Goal: Check status: Check status

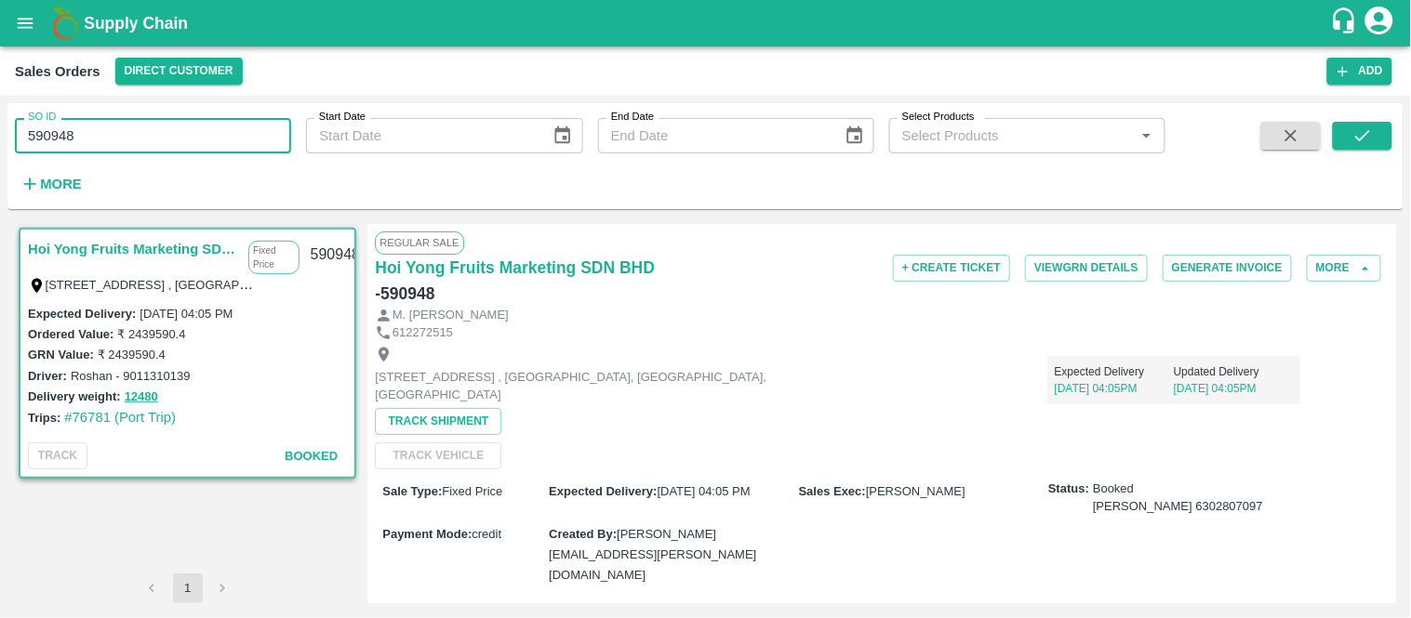
click at [128, 150] on input "590948" at bounding box center [153, 135] width 276 height 35
paste input "text"
type input "592566"
click at [1346, 138] on button "submit" at bounding box center [1363, 136] width 60 height 28
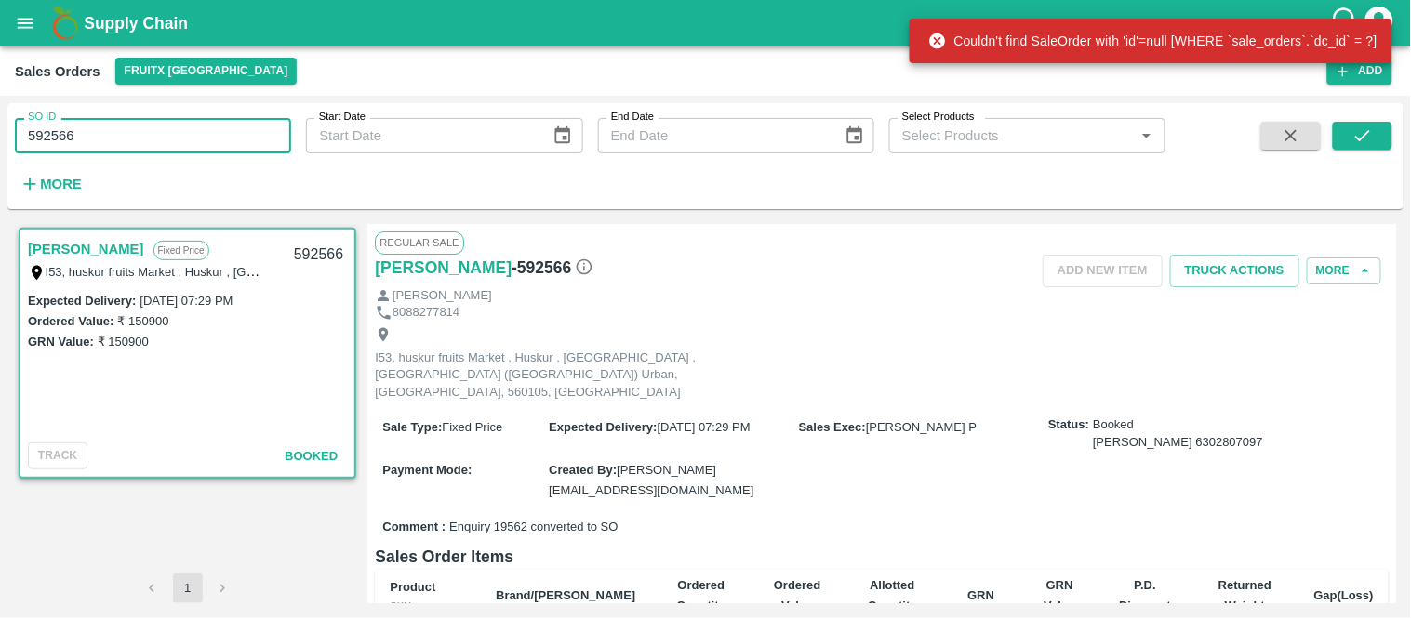
click at [45, 146] on input "592566" at bounding box center [153, 135] width 276 height 35
paste input "text"
click at [45, 146] on input "592566" at bounding box center [153, 135] width 276 height 35
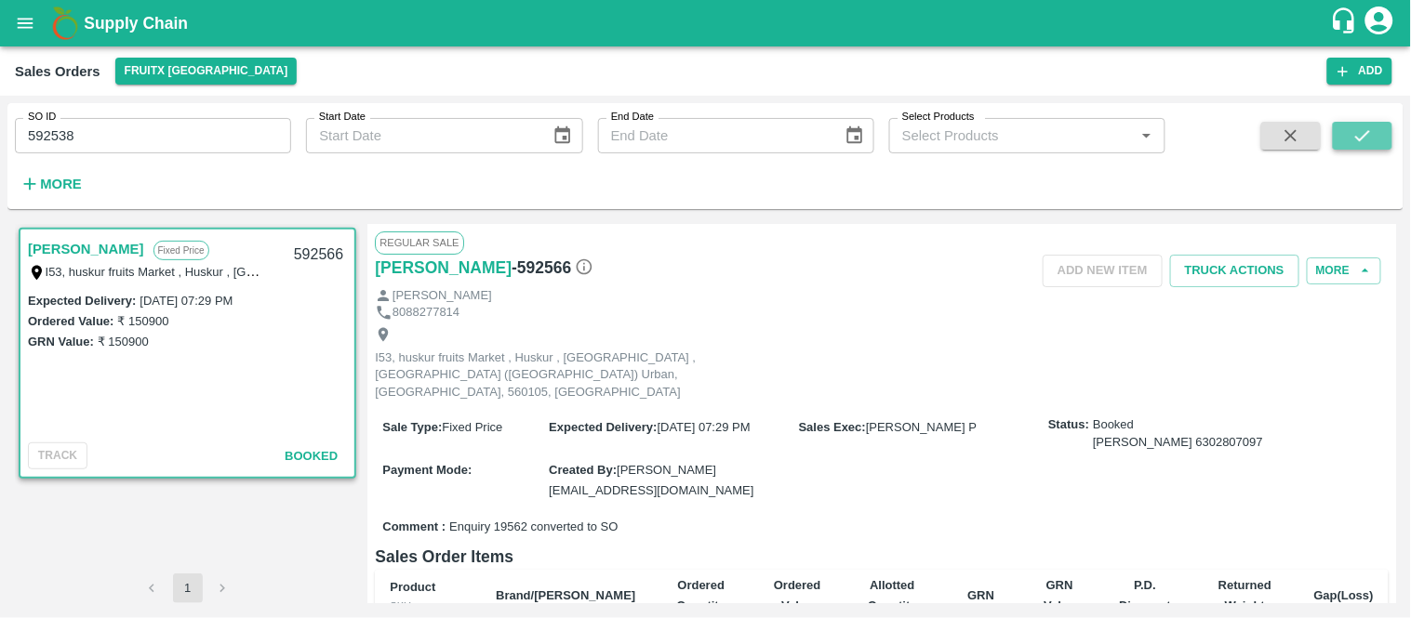
click at [1361, 145] on icon "submit" at bounding box center [1362, 136] width 20 height 20
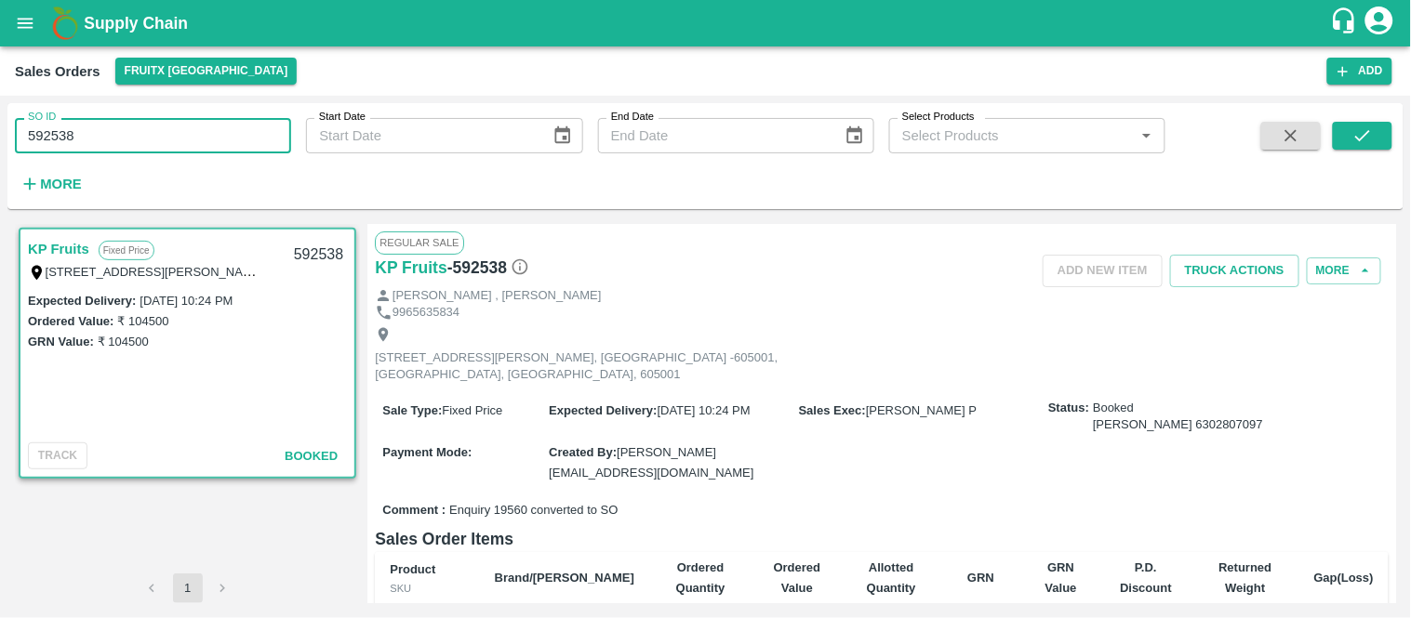
click at [73, 136] on input "592538" at bounding box center [153, 135] width 276 height 35
paste input "text"
type input "592537"
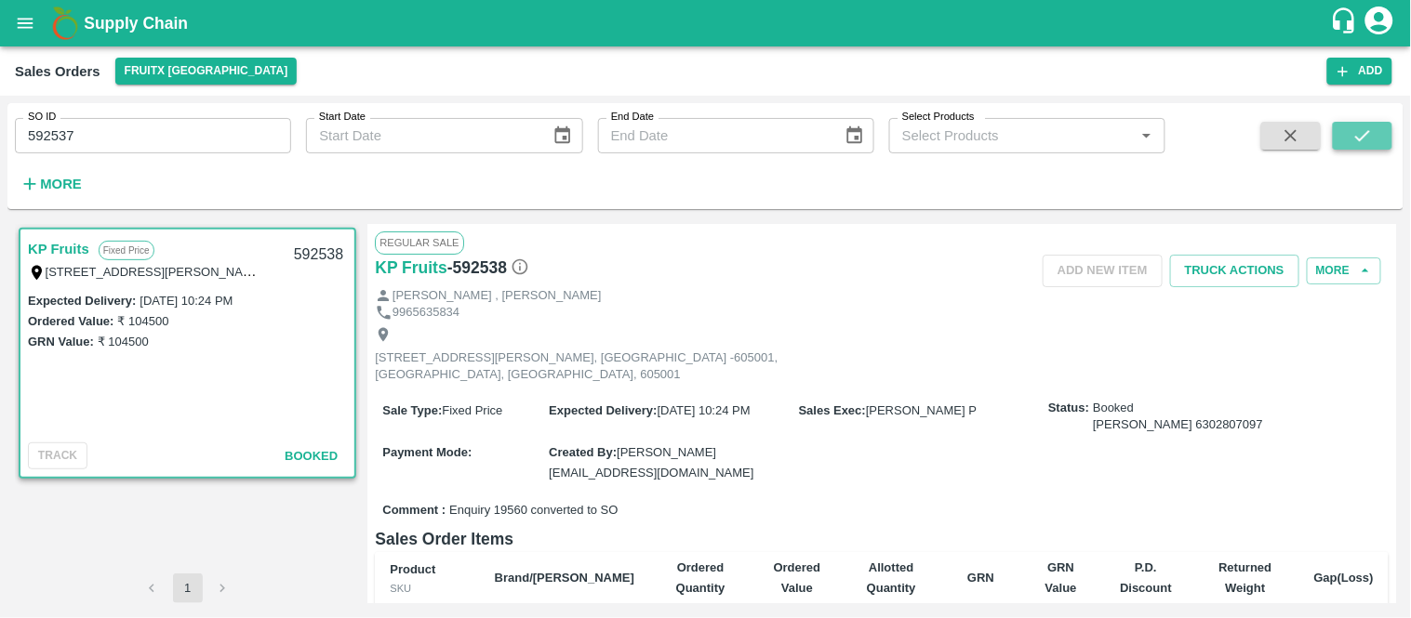
click at [1383, 138] on button "submit" at bounding box center [1363, 136] width 60 height 28
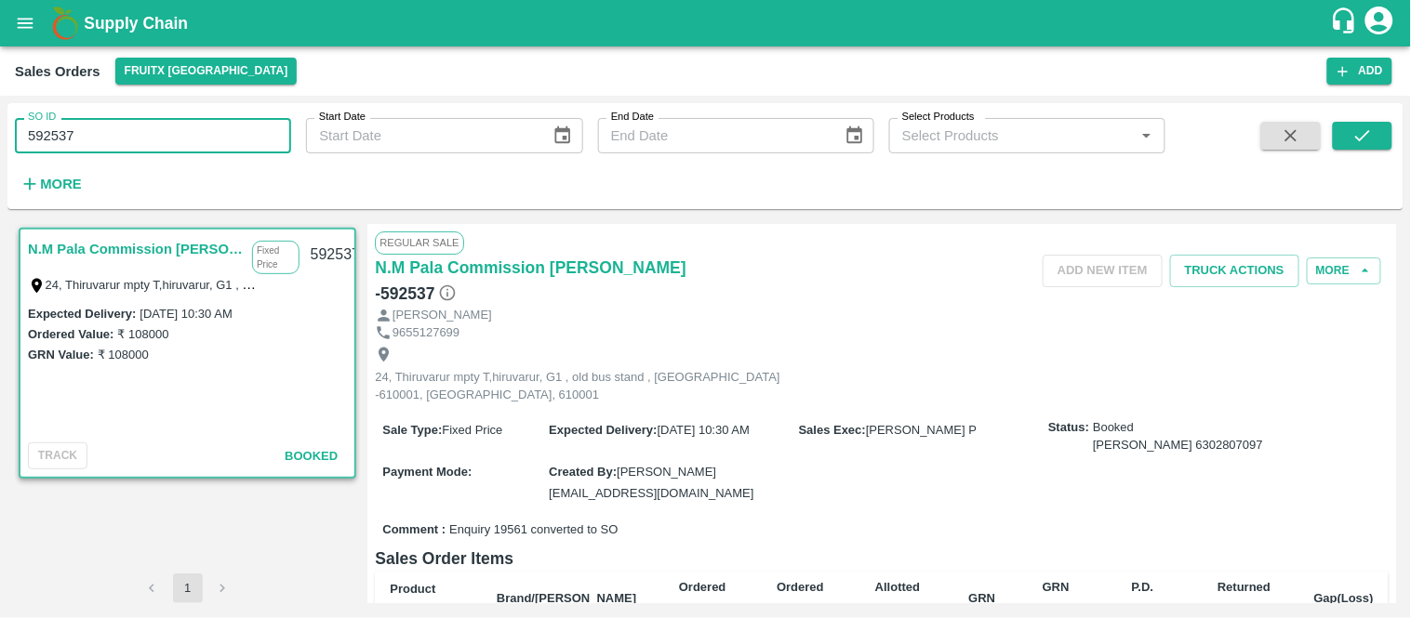
click at [216, 131] on input "592537" at bounding box center [153, 135] width 276 height 35
click at [1348, 131] on button "submit" at bounding box center [1363, 136] width 60 height 28
click at [30, 6] on button "open drawer" at bounding box center [25, 23] width 43 height 43
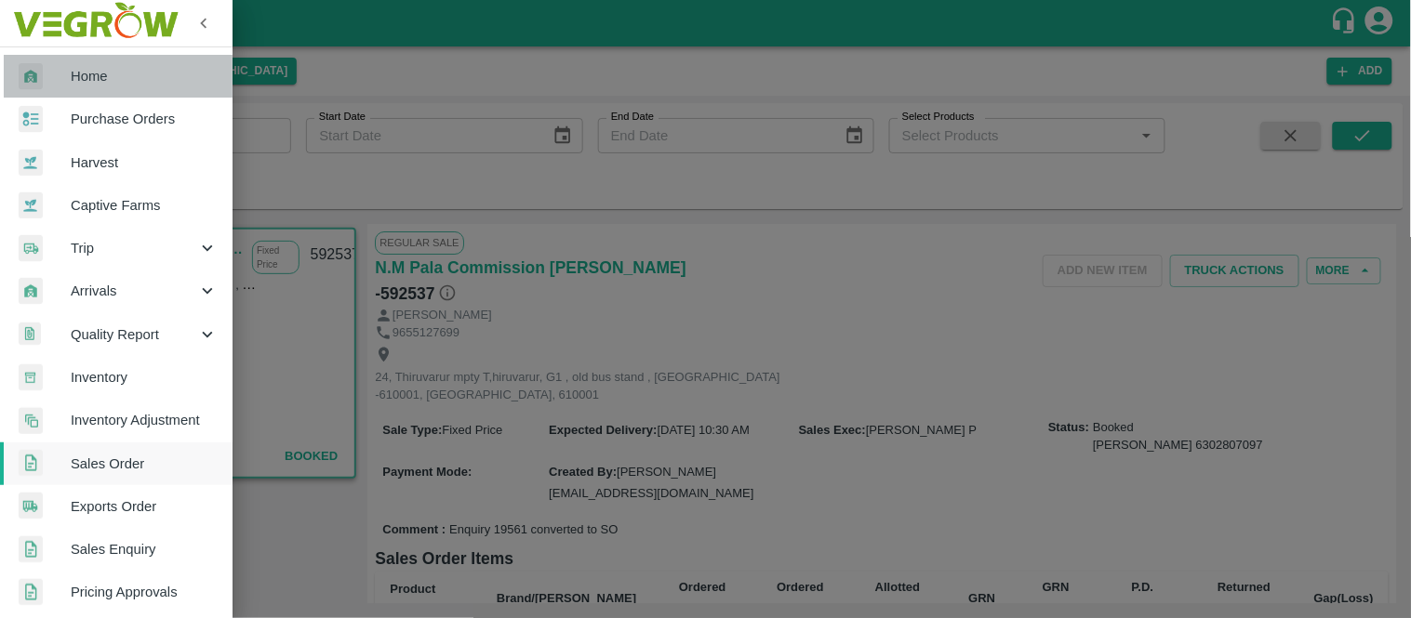
click at [125, 69] on span "Home" at bounding box center [144, 76] width 147 height 20
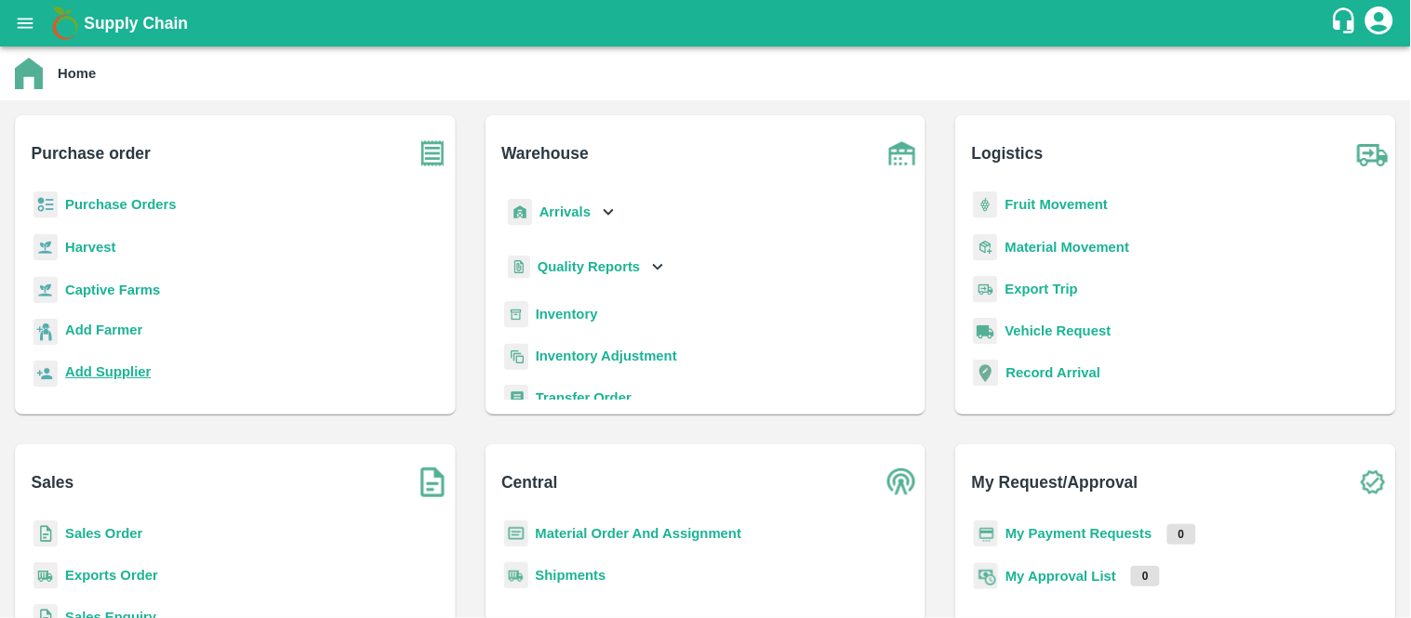
click at [113, 377] on b "Add Supplier" at bounding box center [108, 372] width 86 height 15
